Goal: Browse casually

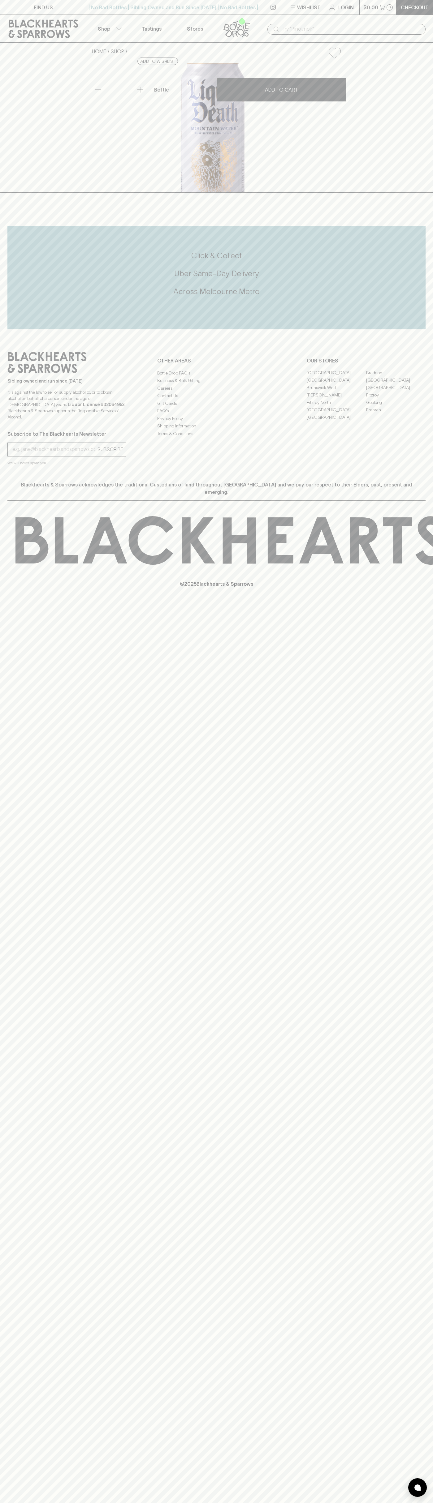
click at [418, 955] on div "FIND US | No Bad Bottles | Sibling Owned and Run Since 2006 | No Bad Bottles | …" at bounding box center [216, 751] width 433 height 1503
click at [60, 1503] on html "FIND US | No Bad Bottles | Sibling Owned and Run Since 2006 | No Bad Bottles | …" at bounding box center [216, 751] width 433 height 1503
click at [29, 1276] on div "FIND US | No Bad Bottles | Sibling Owned and Run Since 2006 | No Bad Bottles | …" at bounding box center [216, 751] width 433 height 1503
